Goal: Transaction & Acquisition: Purchase product/service

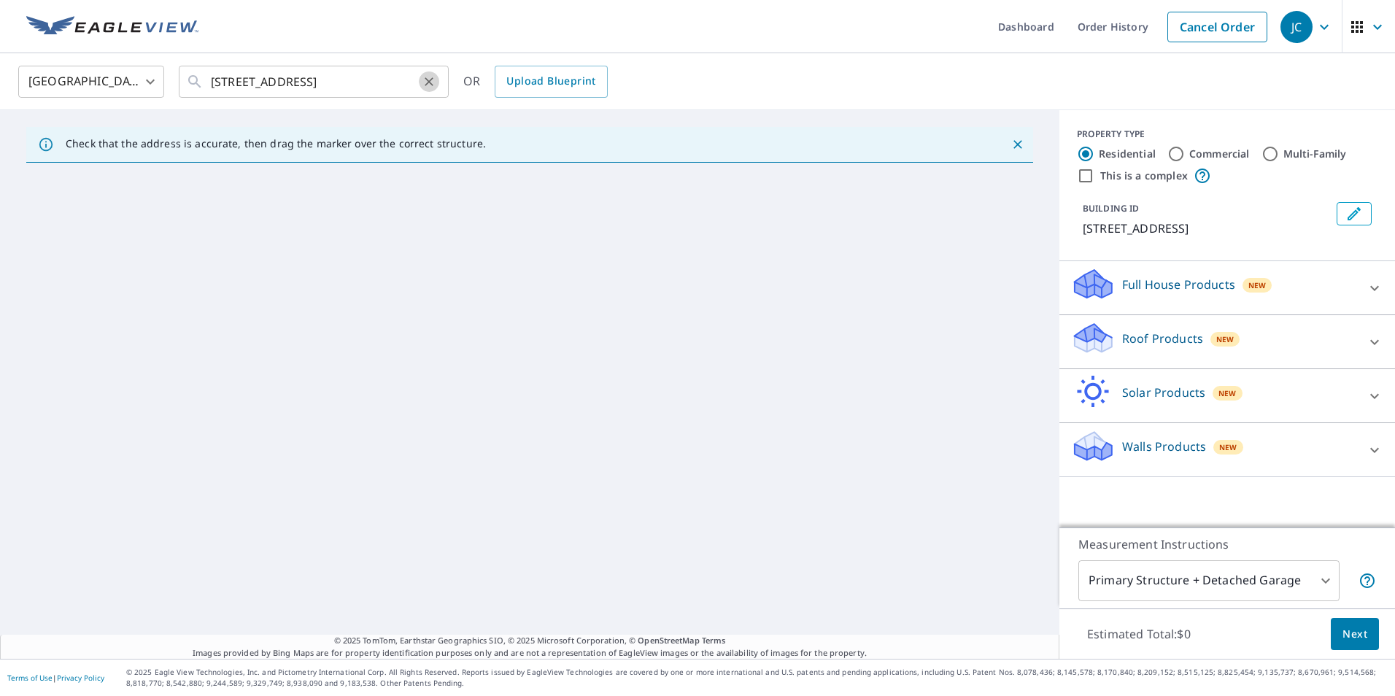
click at [426, 90] on button "Clear" at bounding box center [429, 82] width 20 height 20
click at [360, 82] on input "text" at bounding box center [315, 81] width 208 height 41
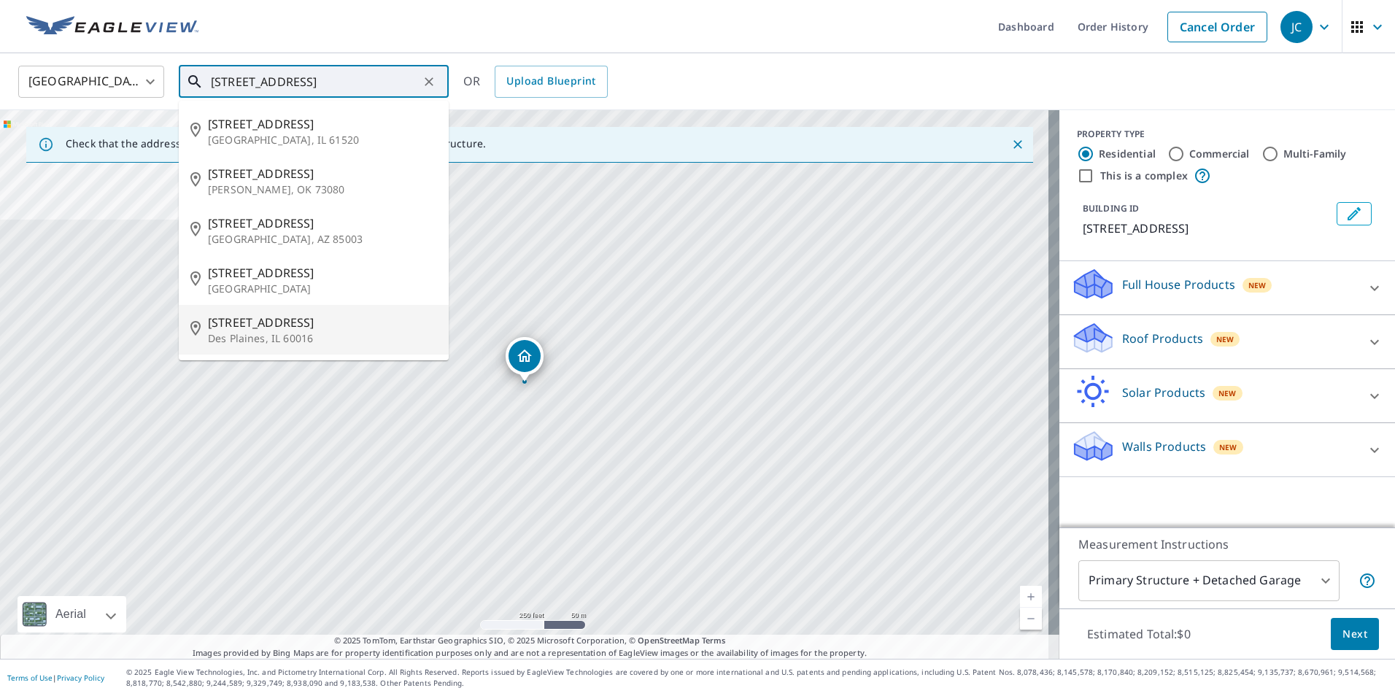
click at [321, 330] on span "[STREET_ADDRESS]" at bounding box center [322, 323] width 229 height 18
type input "[STREET_ADDRESS]"
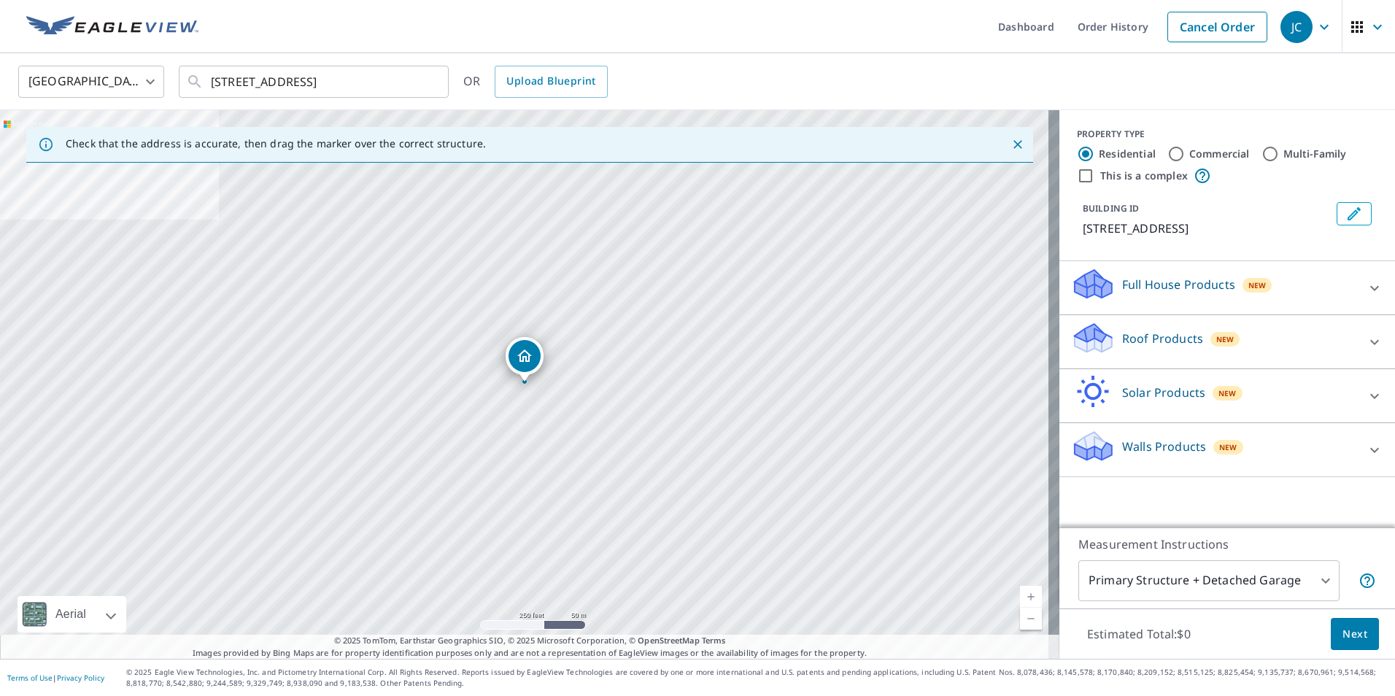
click at [526, 358] on icon "Dropped pin, building 1, Residential property, 625 N 3rd Ave Des Plaines, IL 60…" at bounding box center [524, 356] width 15 height 12
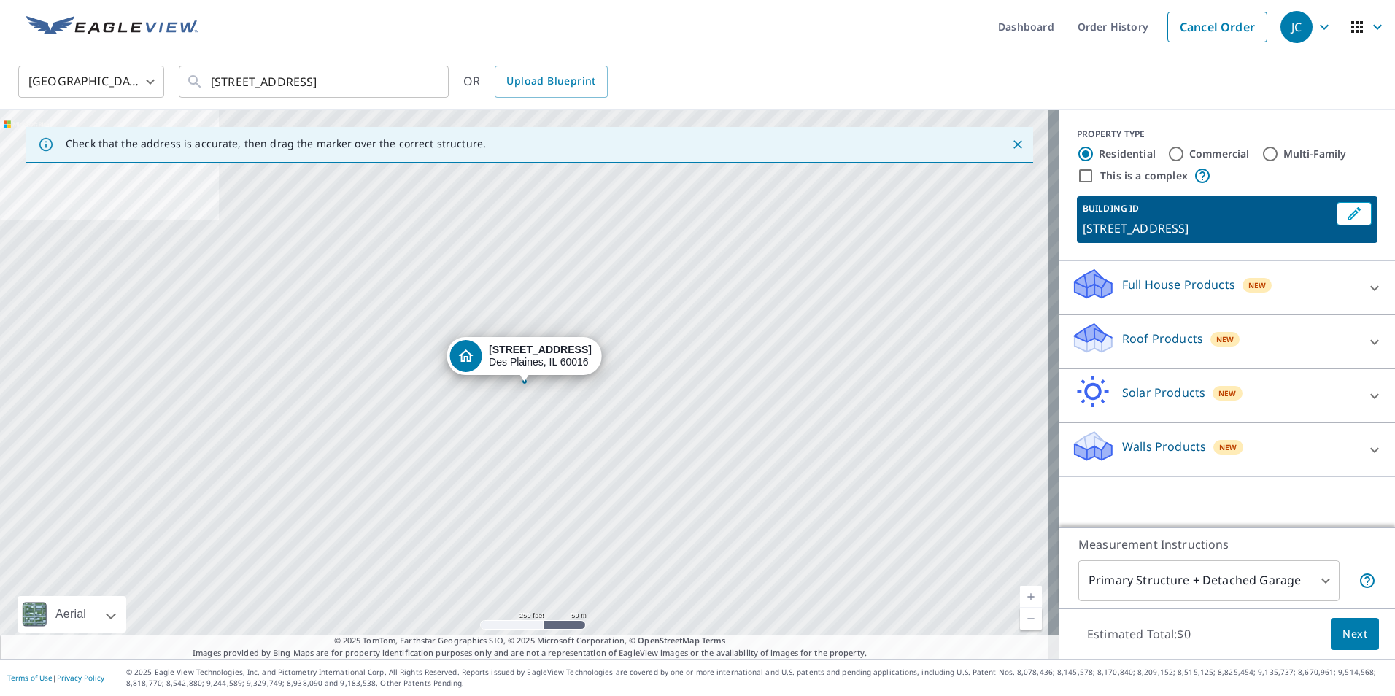
click at [1182, 350] on div "Roof Products New" at bounding box center [1214, 342] width 286 height 42
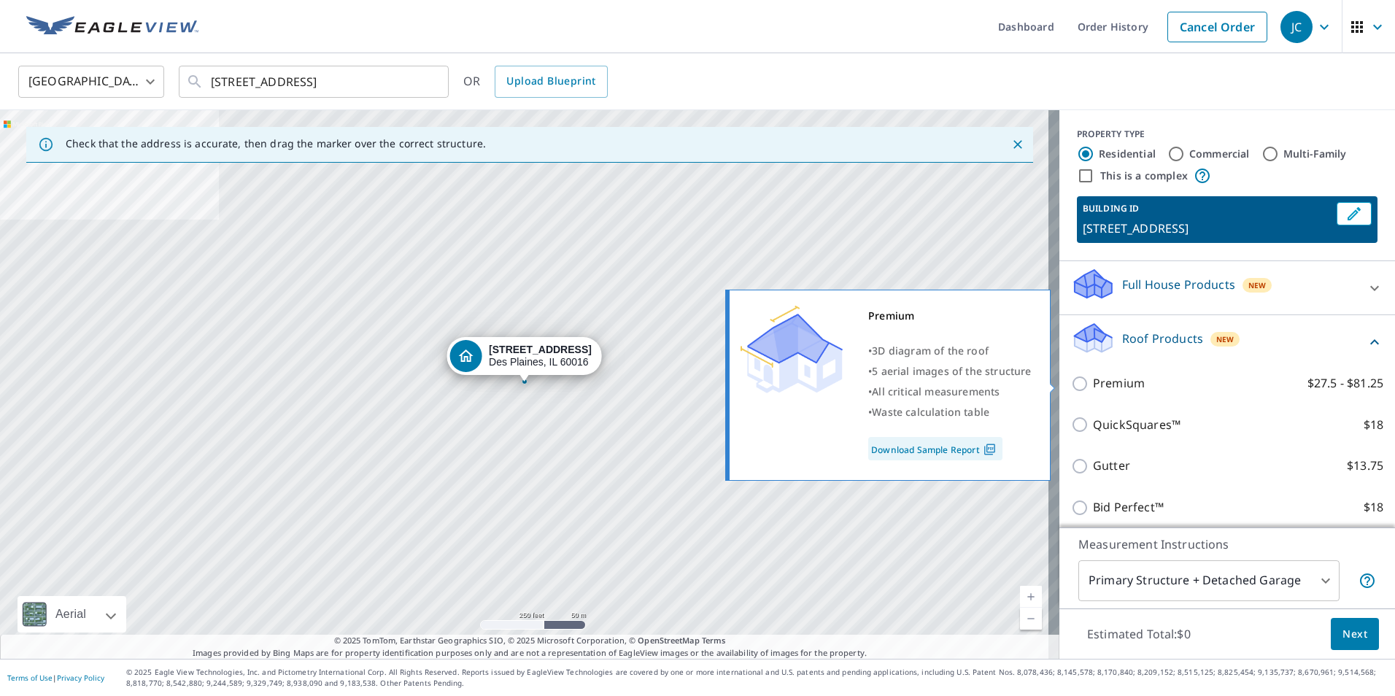
click at [1096, 380] on p "Premium" at bounding box center [1119, 383] width 52 height 18
click at [1093, 380] on input "Premium $27.5 - $81.25" at bounding box center [1082, 384] width 22 height 18
checkbox input "true"
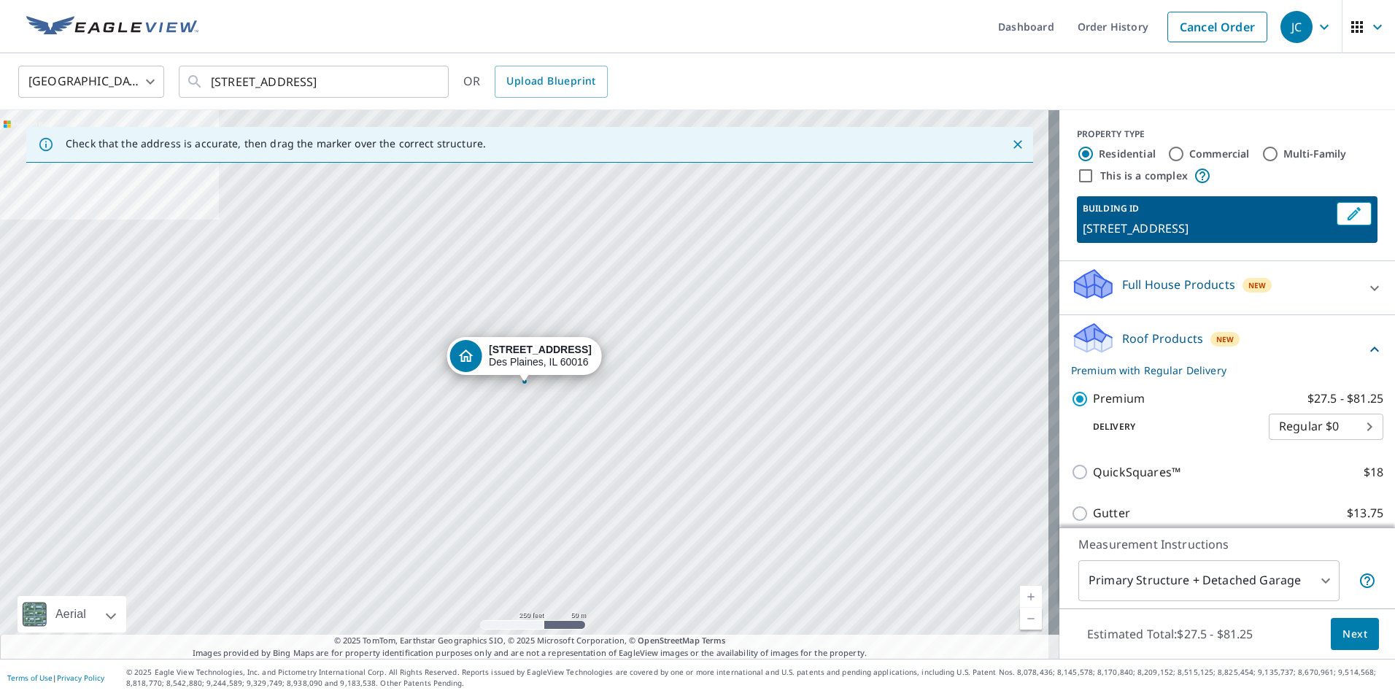
click at [1347, 636] on span "Next" at bounding box center [1355, 634] width 25 height 18
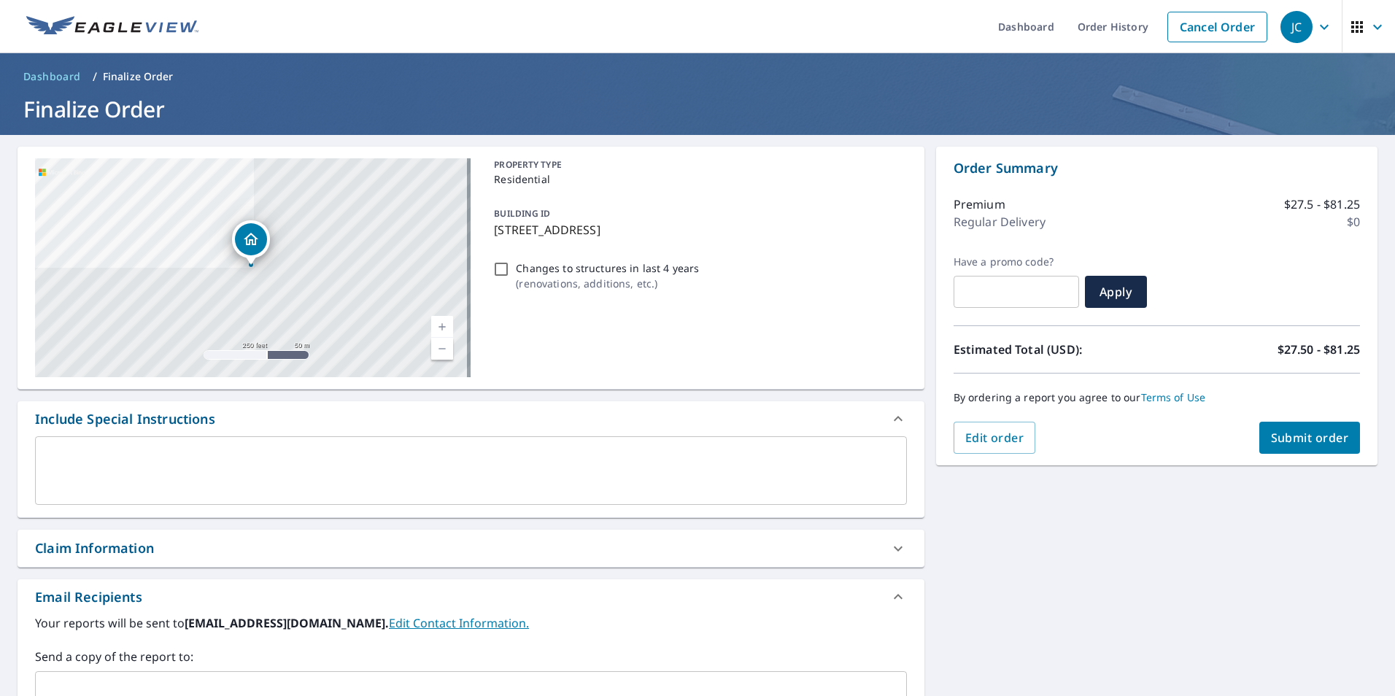
click at [1320, 444] on span "Submit order" at bounding box center [1310, 438] width 78 height 16
